Goal: Task Accomplishment & Management: Manage account settings

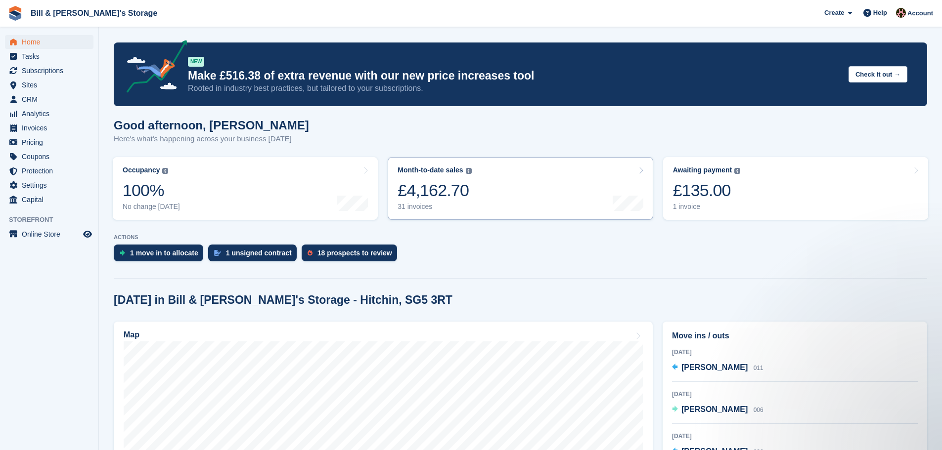
click at [508, 192] on link "Month-to-date sales The sum of all finalised invoices generated this month to d…" at bounding box center [520, 188] width 265 height 63
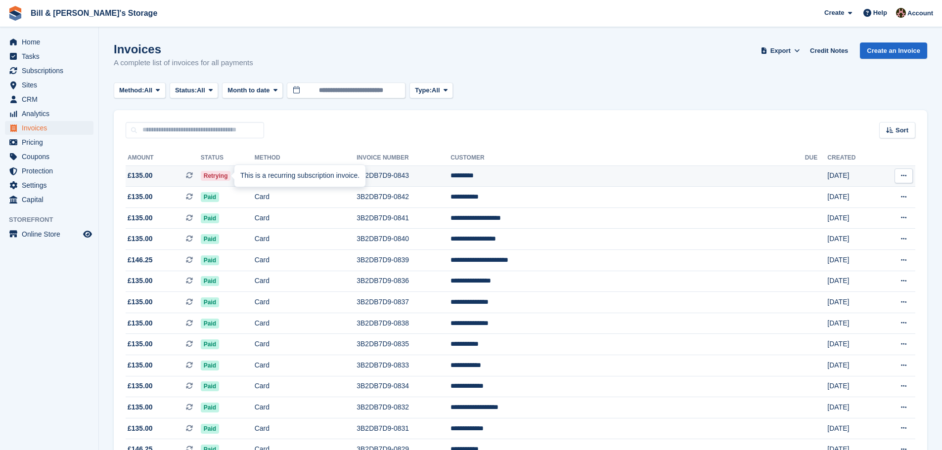
click at [237, 176] on div "This is a recurring subscription invoice." at bounding box center [299, 176] width 131 height 22
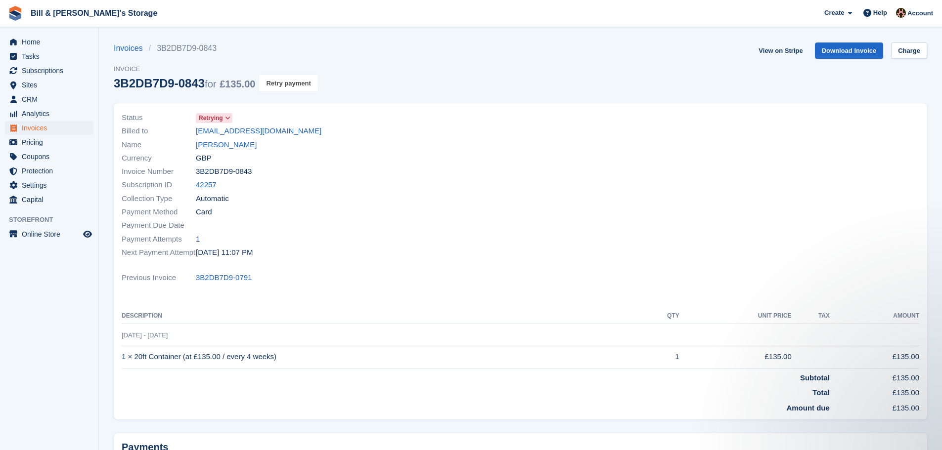
click at [294, 76] on button "Retry payment" at bounding box center [288, 83] width 58 height 16
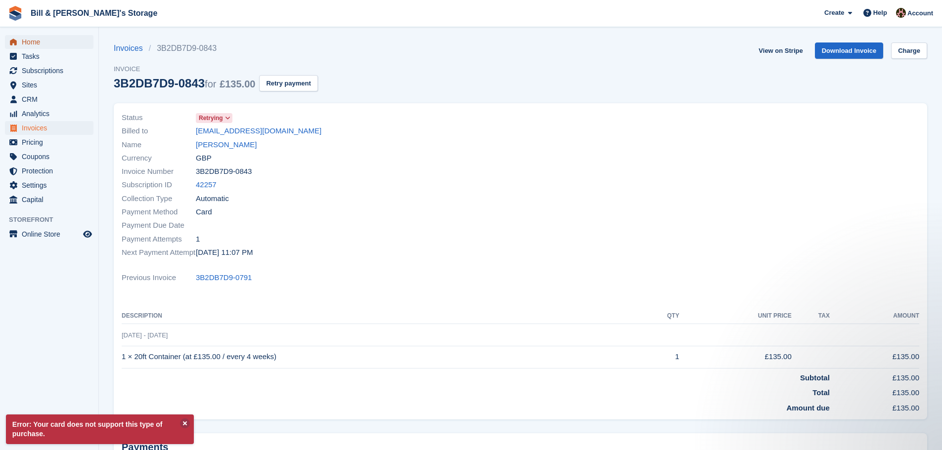
click at [46, 39] on span "Home" at bounding box center [51, 42] width 59 height 14
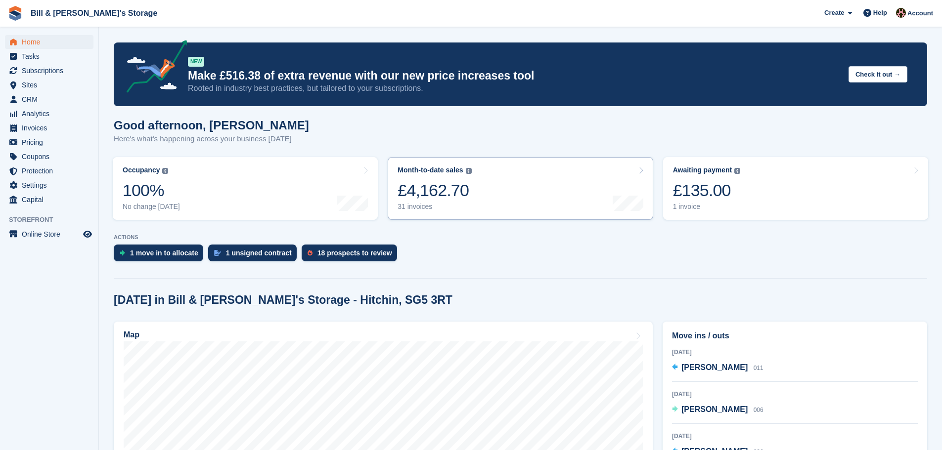
click at [527, 198] on link "Month-to-date sales The sum of all finalised invoices generated this month to d…" at bounding box center [520, 188] width 265 height 63
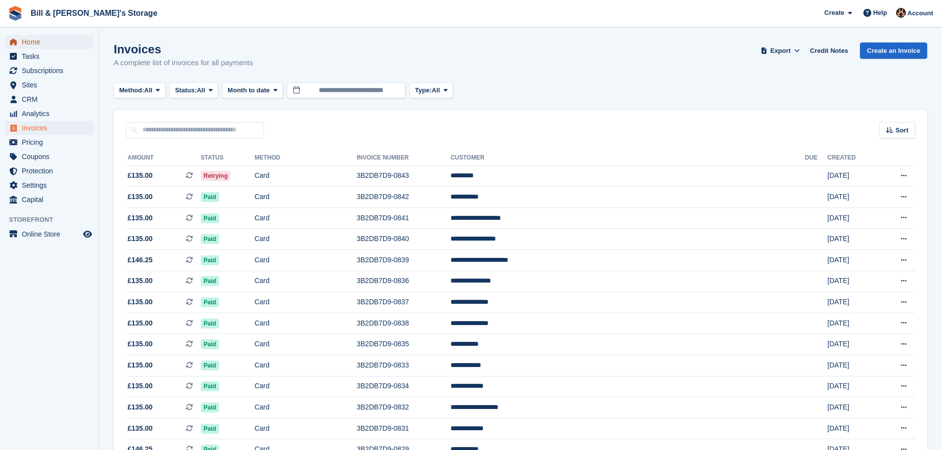
click at [33, 40] on span "Home" at bounding box center [51, 42] width 59 height 14
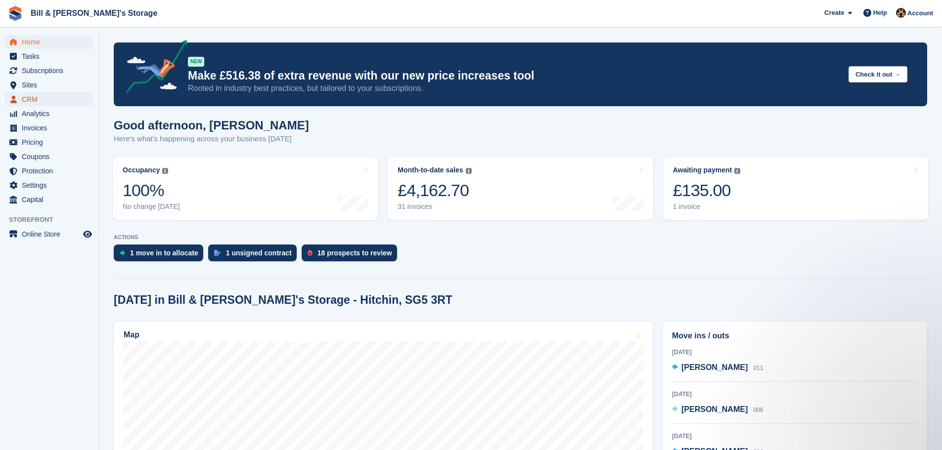
click at [37, 96] on span "CRM" at bounding box center [51, 99] width 59 height 14
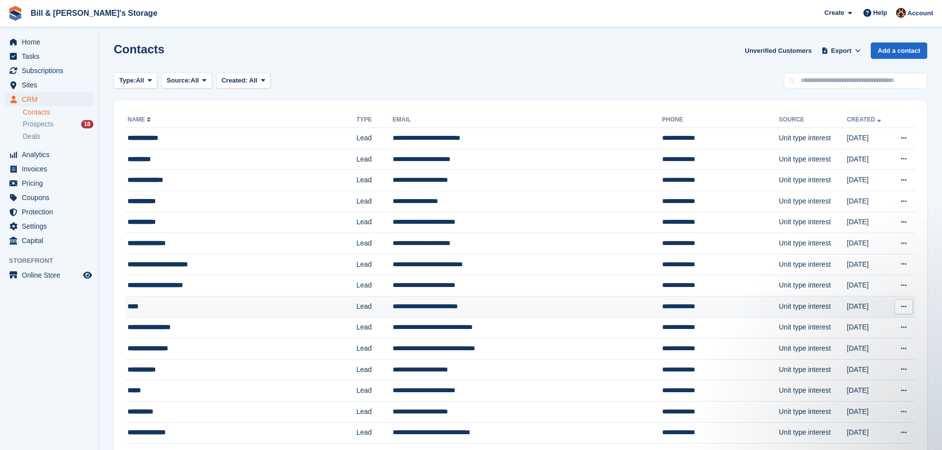
drag, startPoint x: 186, startPoint y: 305, endPoint x: 193, endPoint y: 306, distance: 7.5
click at [193, 306] on div "****" at bounding box center [223, 307] width 190 height 10
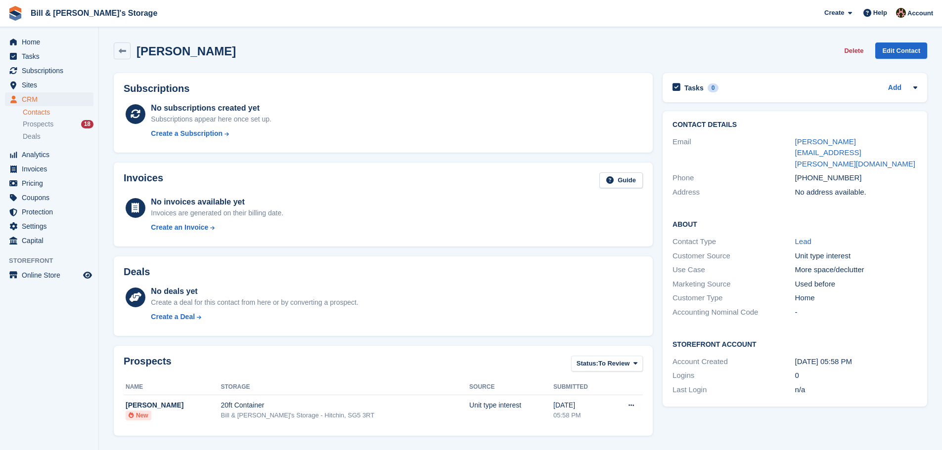
click at [193, 306] on div "Create a deal for this contact from here or by converting a prospect." at bounding box center [254, 303] width 207 height 10
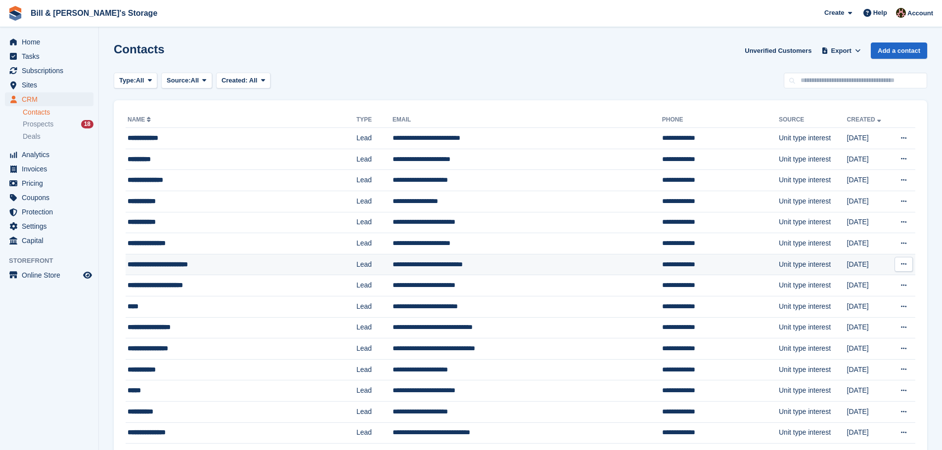
click at [181, 267] on div "**********" at bounding box center [223, 265] width 190 height 10
click at [402, 313] on td "**********" at bounding box center [527, 306] width 269 height 21
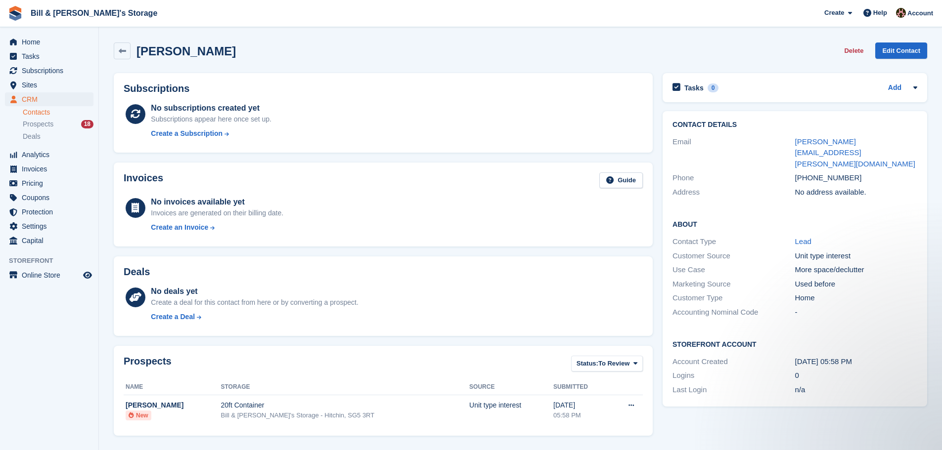
drag, startPoint x: 840, startPoint y: 392, endPoint x: 845, endPoint y: 388, distance: 6.0
click at [840, 392] on div "Tasks 0 Add No tasks related to Chad Contact Details Email chad.whitehead@hotma…" at bounding box center [794, 331] width 274 height 526
click at [38, 117] on li "Contacts" at bounding box center [61, 112] width 76 height 10
click at [37, 131] on ul "Contacts Prospects 18 Deals" at bounding box center [61, 125] width 76 height 36
click at [38, 128] on span "Prospects" at bounding box center [38, 124] width 31 height 9
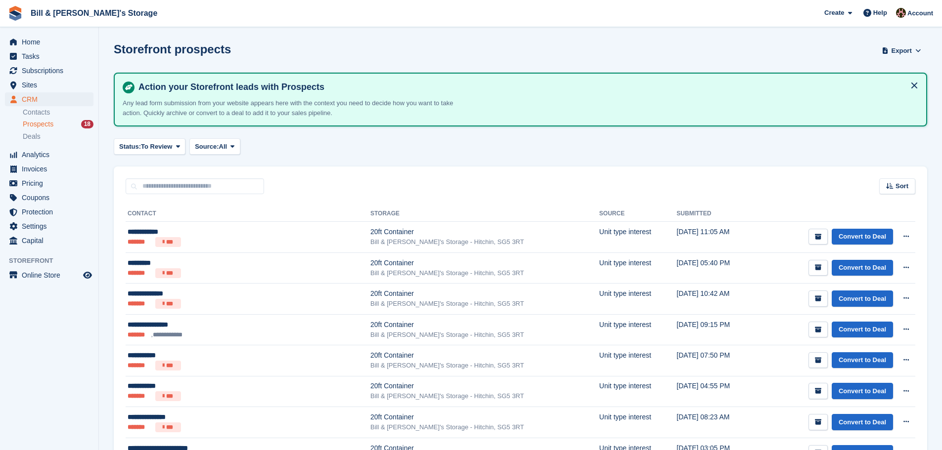
scroll to position [49, 0]
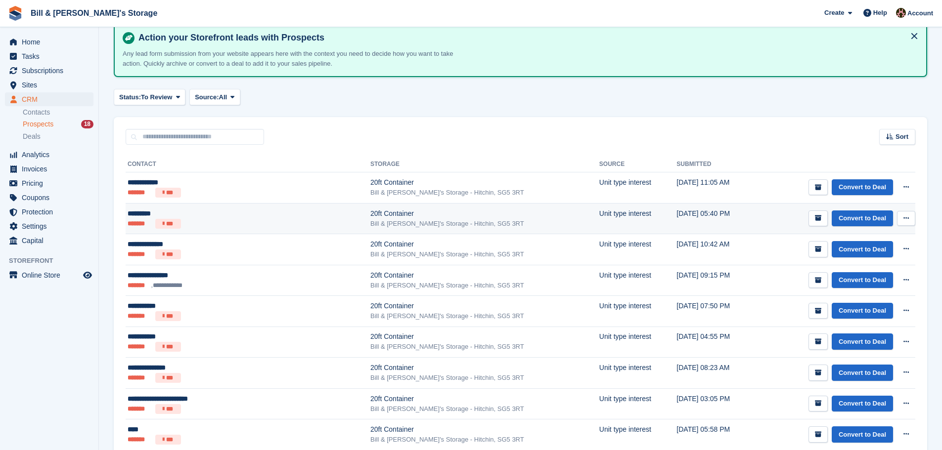
click at [281, 216] on div "*********" at bounding box center [209, 214] width 162 height 10
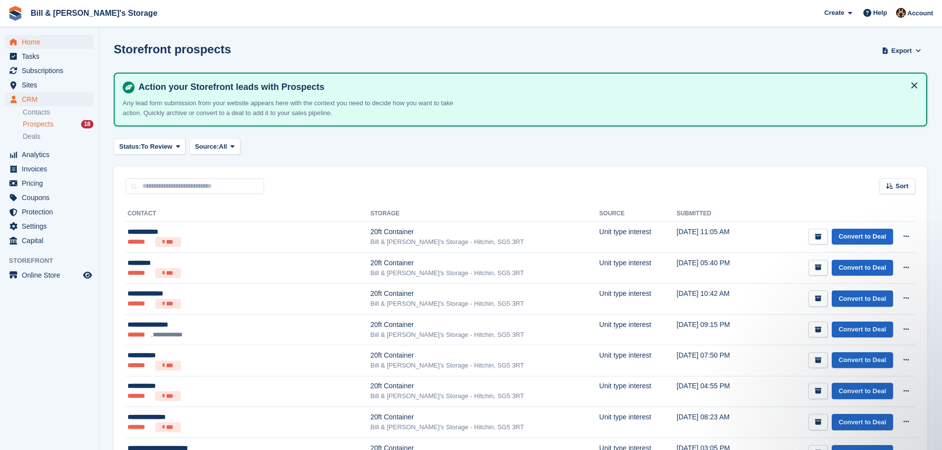
drag, startPoint x: 14, startPoint y: 32, endPoint x: 21, endPoint y: 42, distance: 12.1
click at [14, 32] on div "Home Tasks Subscriptions Subscriptions Subscriptions Contracts Price increases …" at bounding box center [49, 139] width 98 height 217
click at [21, 42] on link "Home" at bounding box center [49, 42] width 88 height 14
